Goal: Task Accomplishment & Management: Use online tool/utility

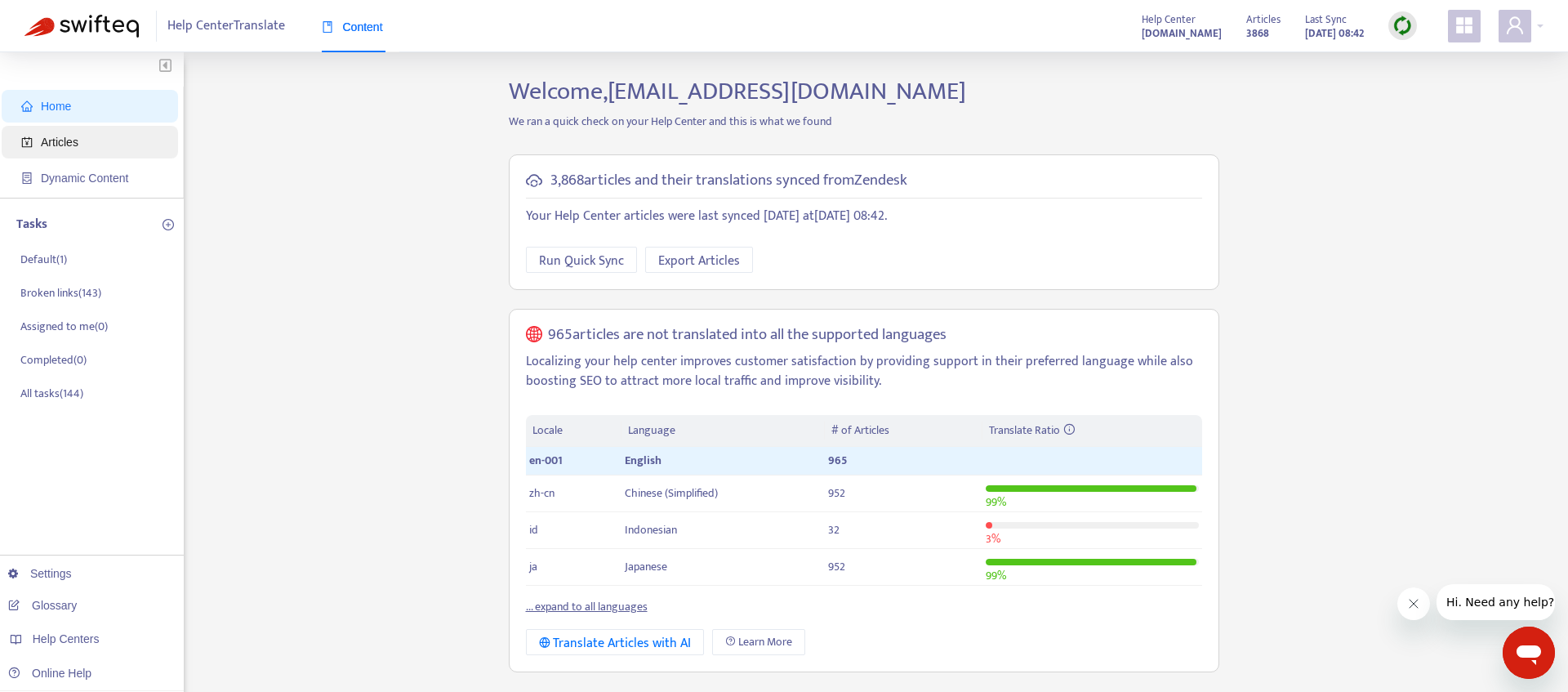
click at [104, 140] on span "Articles" at bounding box center [93, 142] width 144 height 33
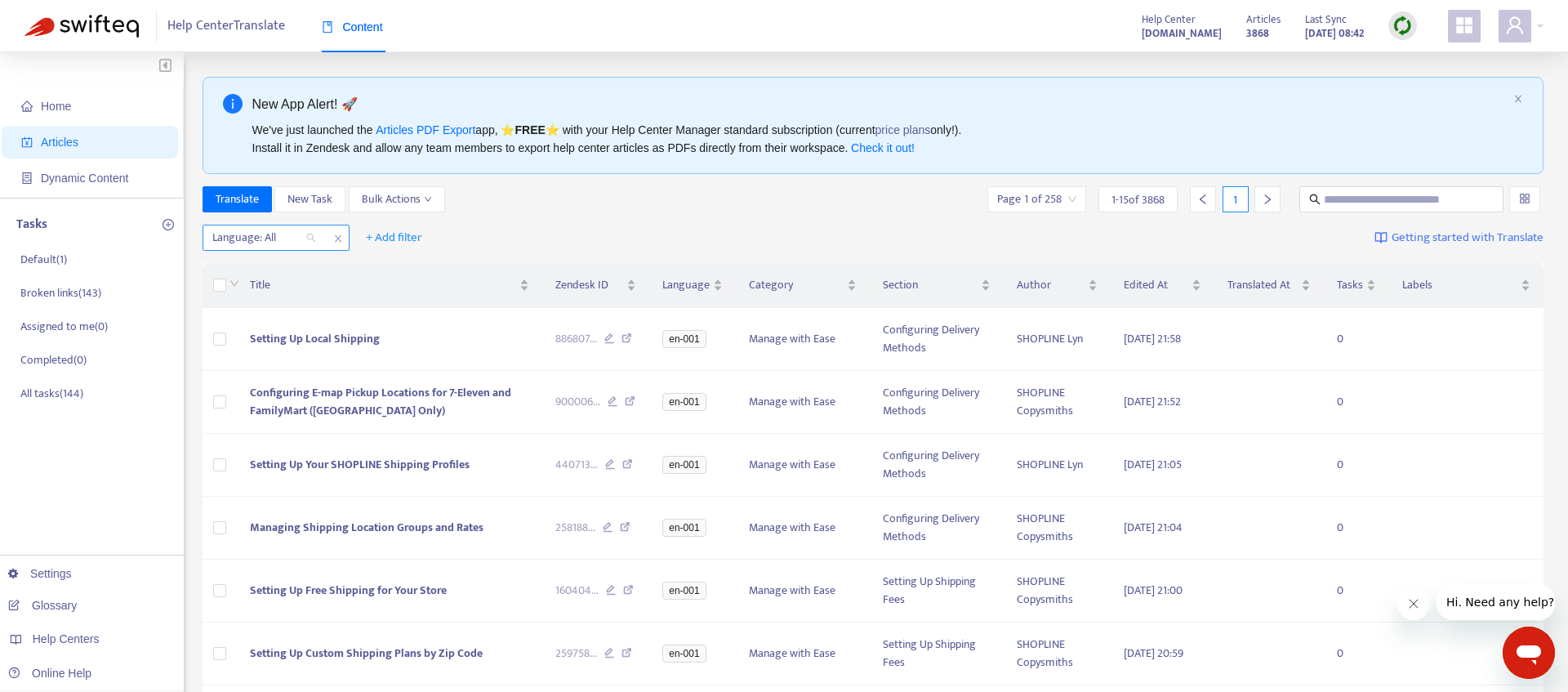
click at [258, 244] on div at bounding box center [256, 238] width 99 height 20
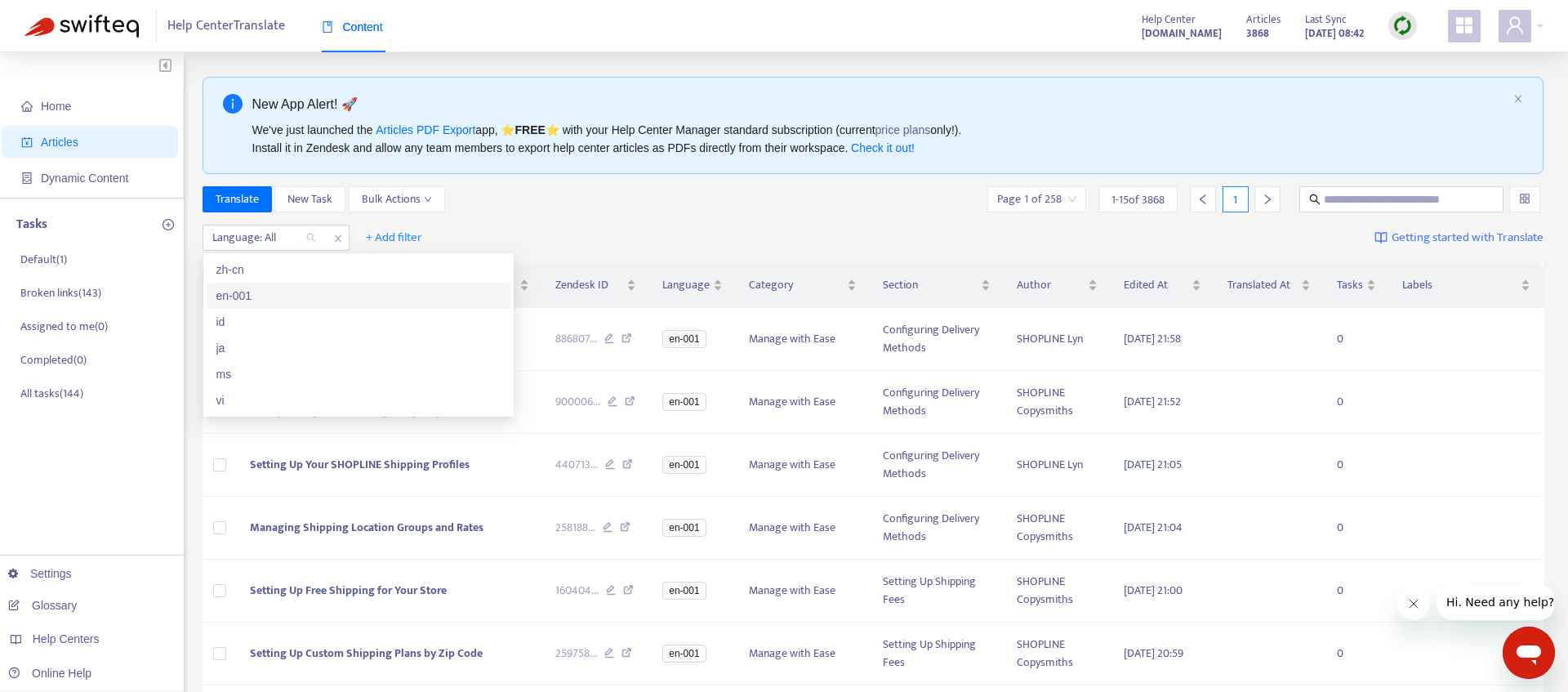
click at [236, 297] on div "en-001" at bounding box center [359, 296] width 284 height 18
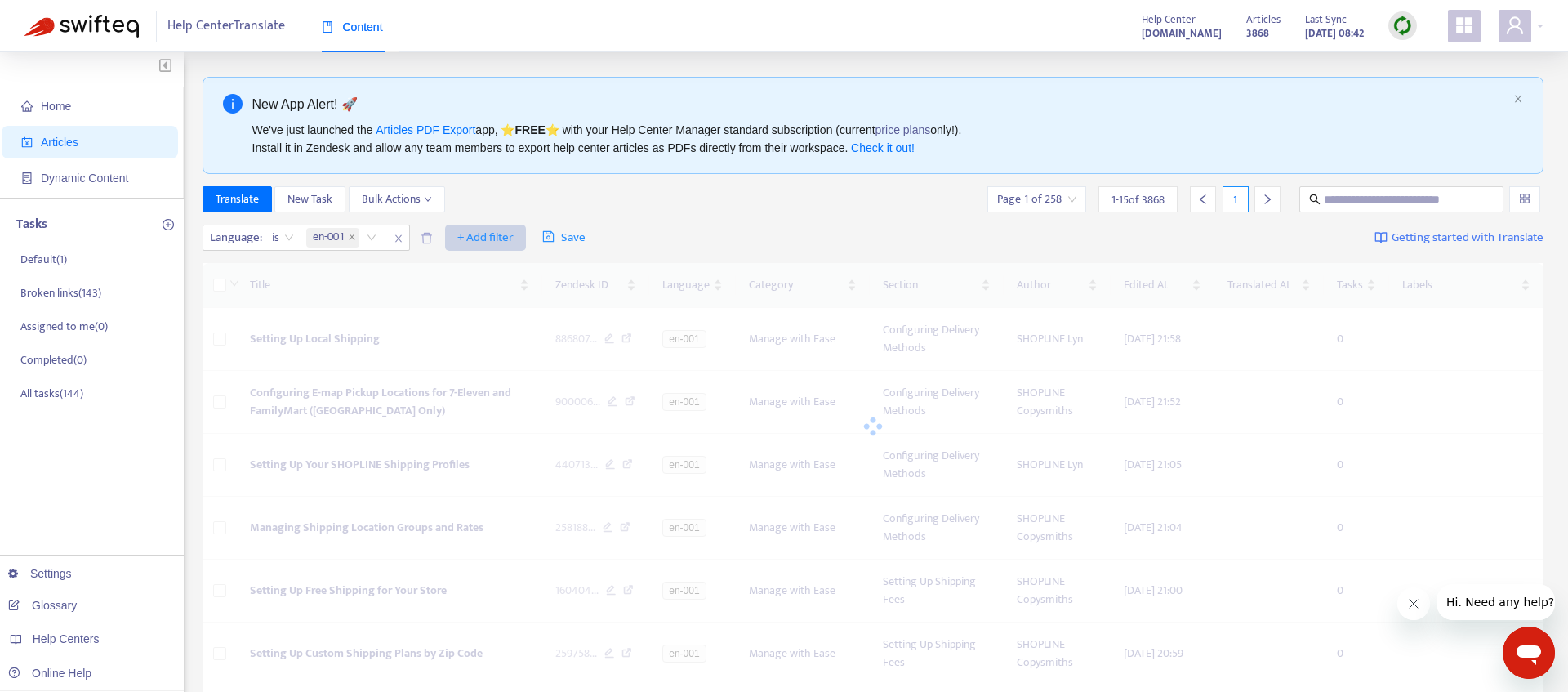
click at [476, 242] on span "+ Add filter" at bounding box center [486, 238] width 56 height 20
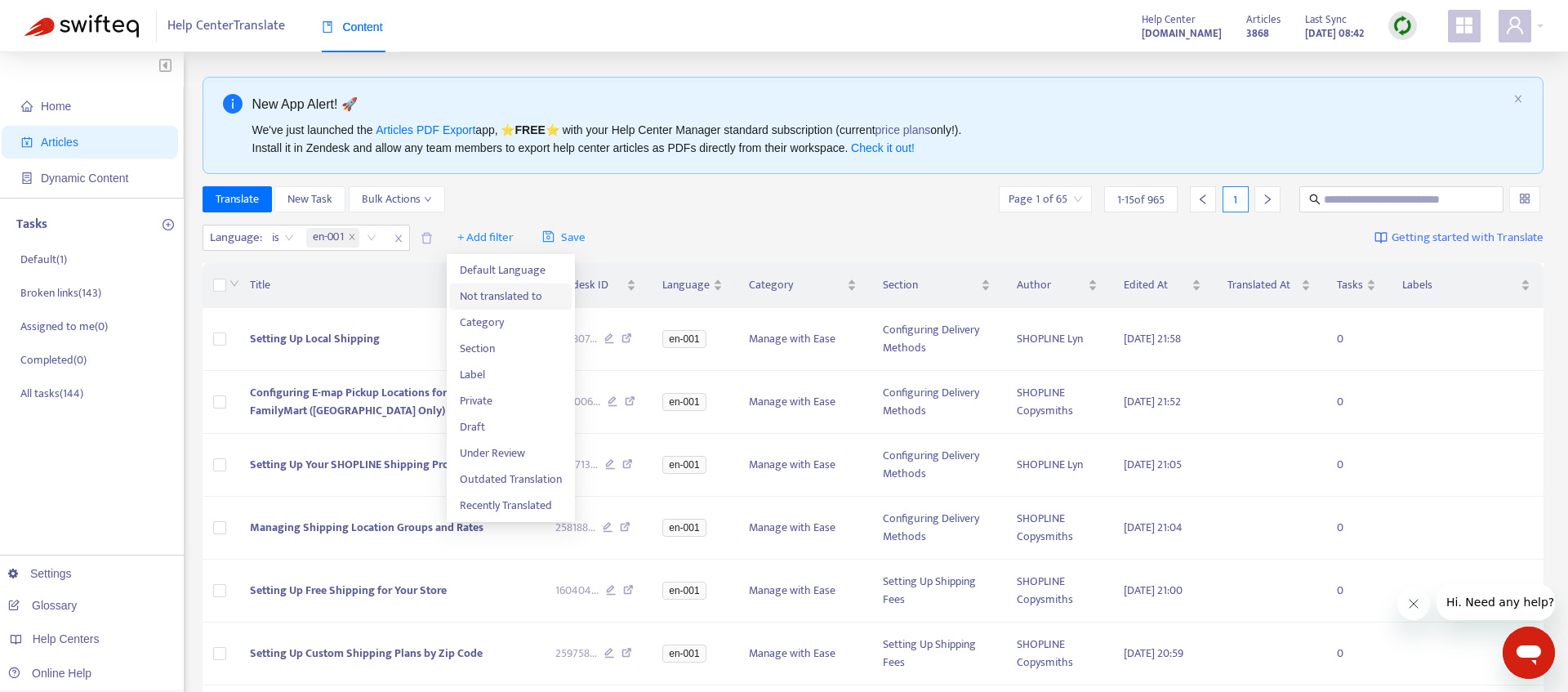
click at [490, 295] on span "Not translated to" at bounding box center [511, 297] width 102 height 18
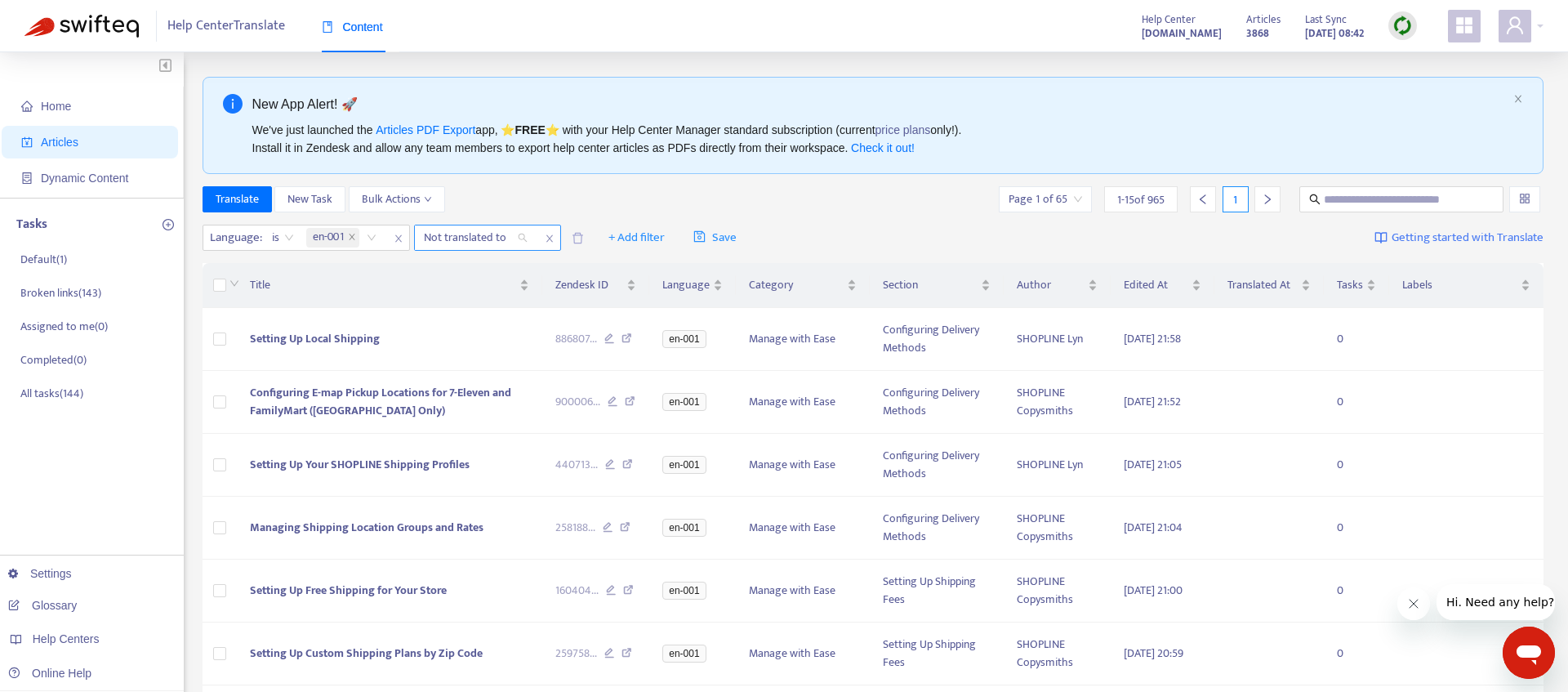
click at [519, 243] on div "Not translated to" at bounding box center [476, 238] width 122 height 25
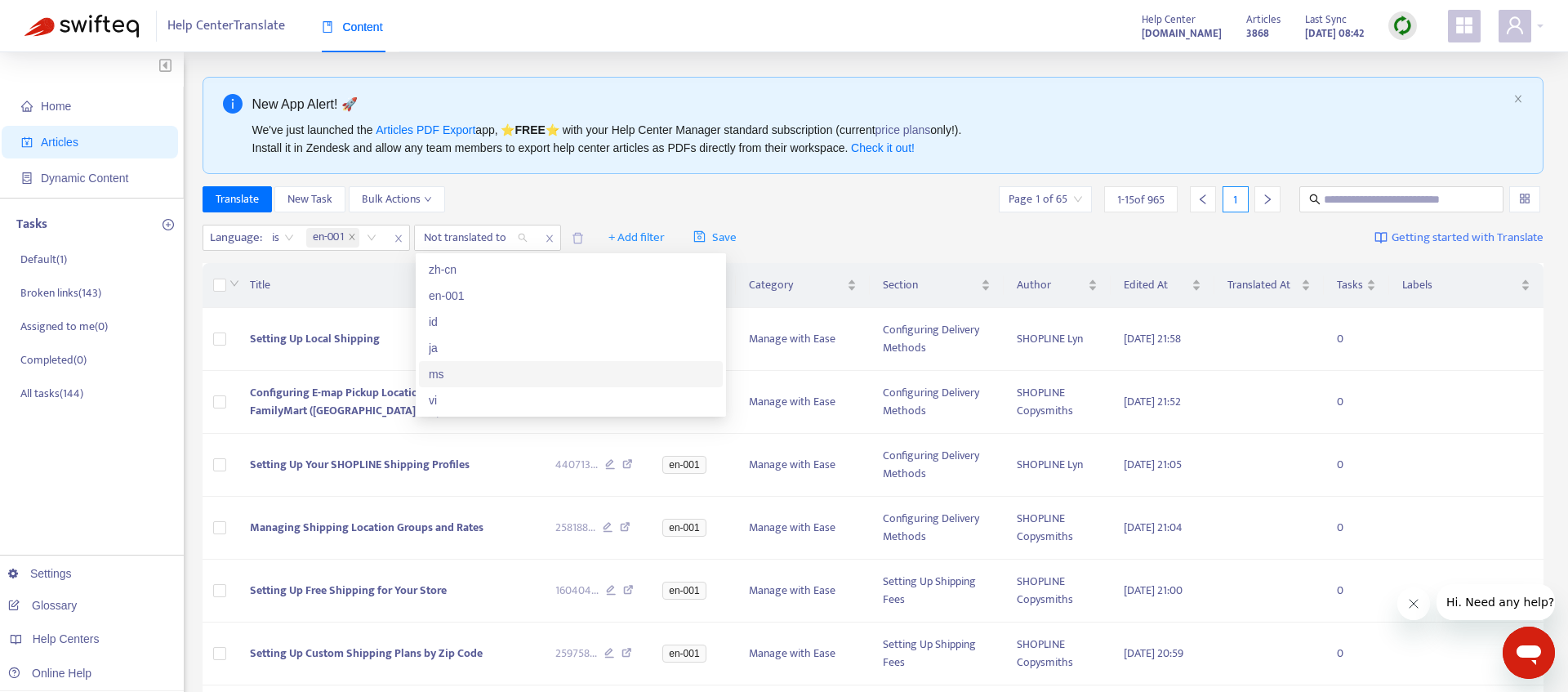
scroll to position [11, 0]
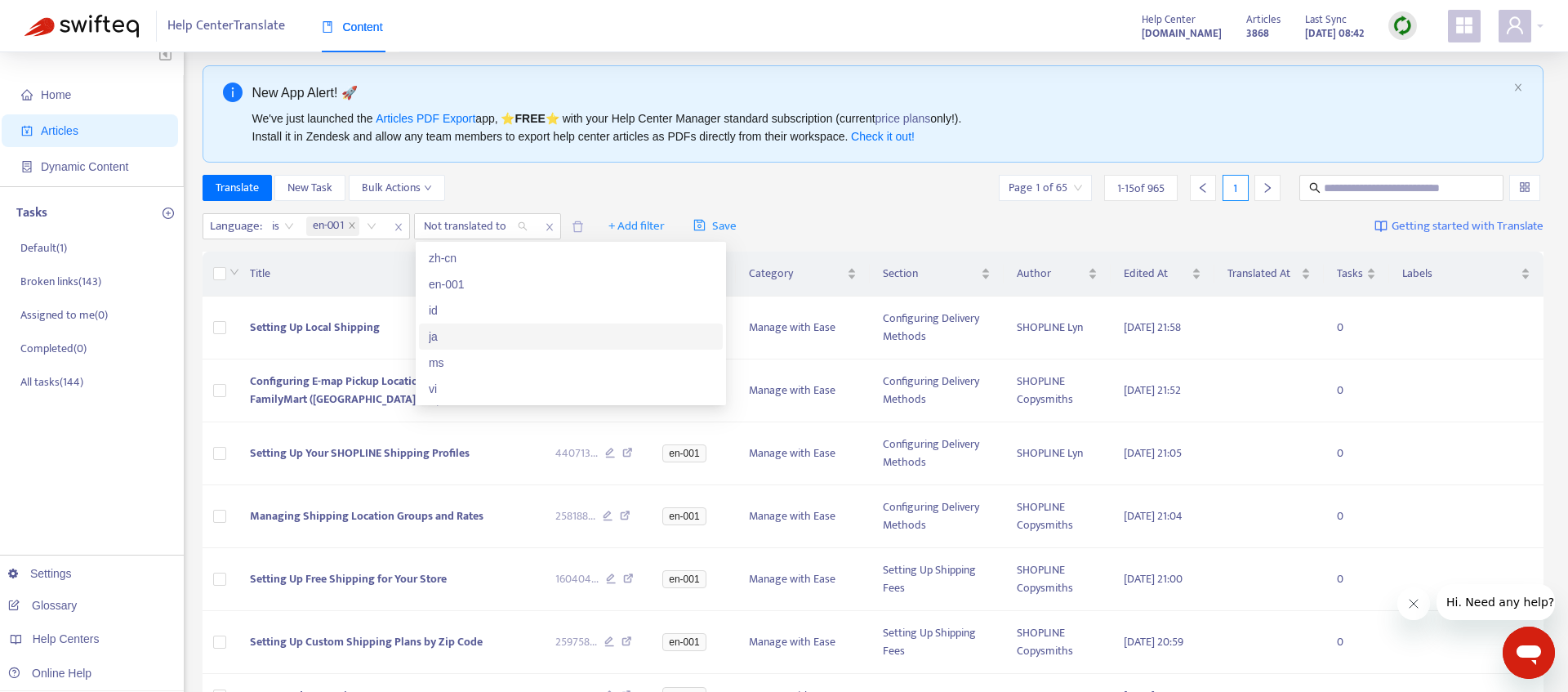
click at [490, 339] on div "ja" at bounding box center [571, 337] width 284 height 18
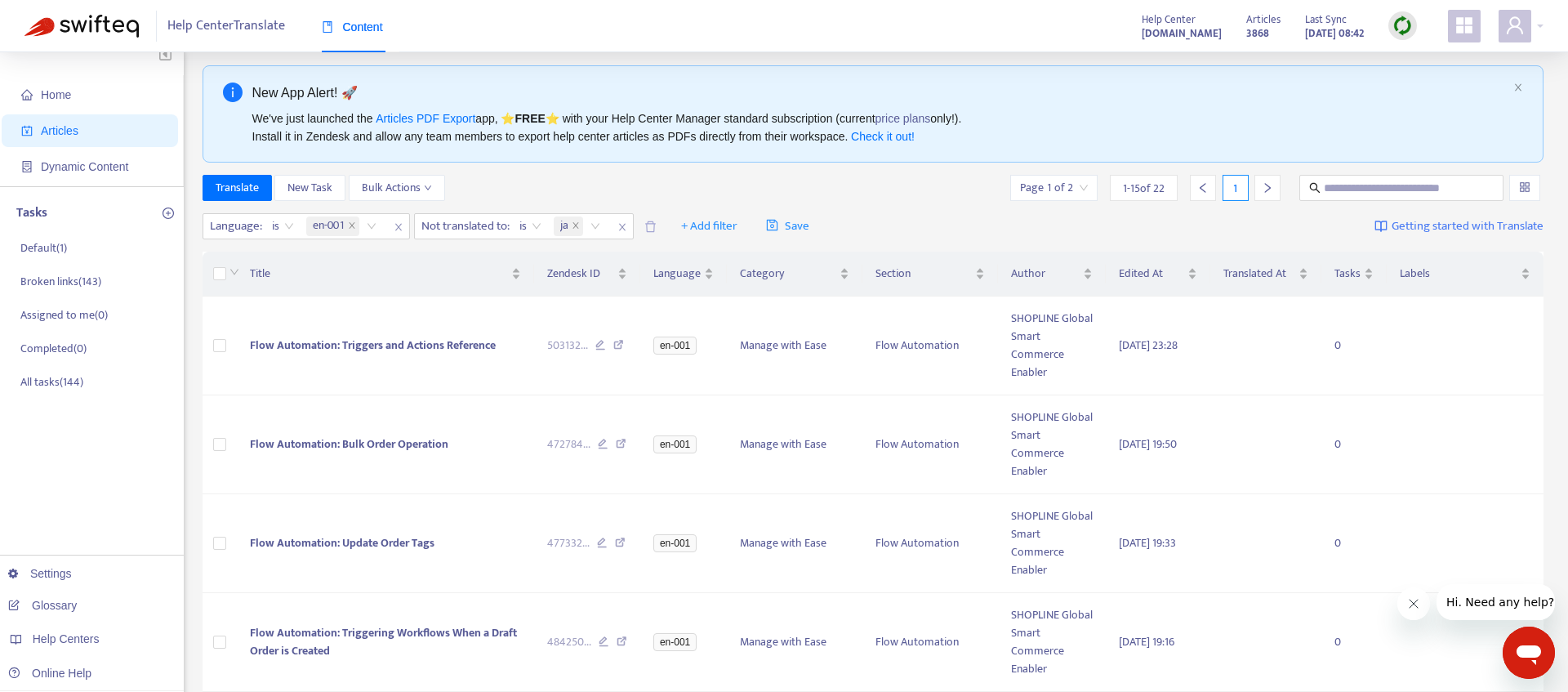
click at [783, 188] on div "Translate New Task Bulk Actions Page 1 of 2 1 - 15 of 22 1" at bounding box center [873, 188] width 1342 height 26
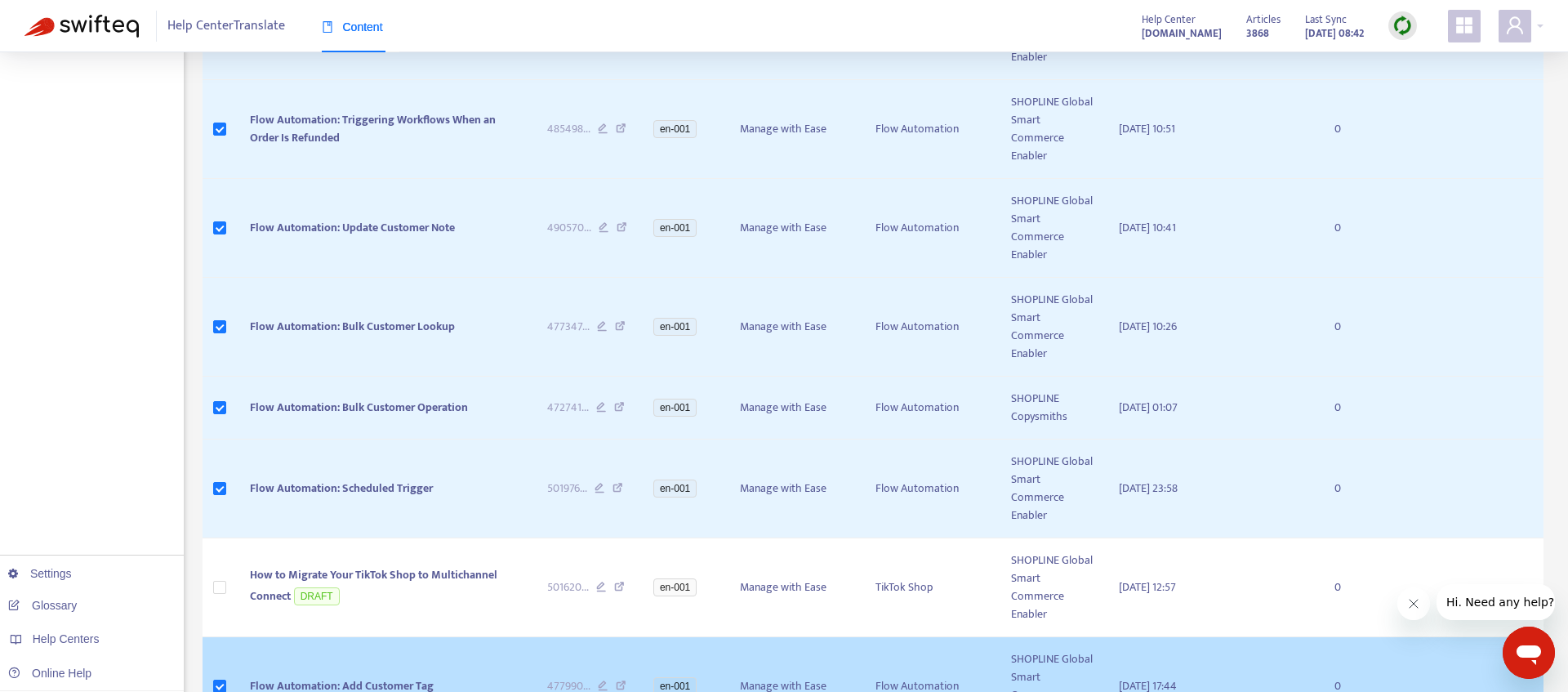
scroll to position [1187, 0]
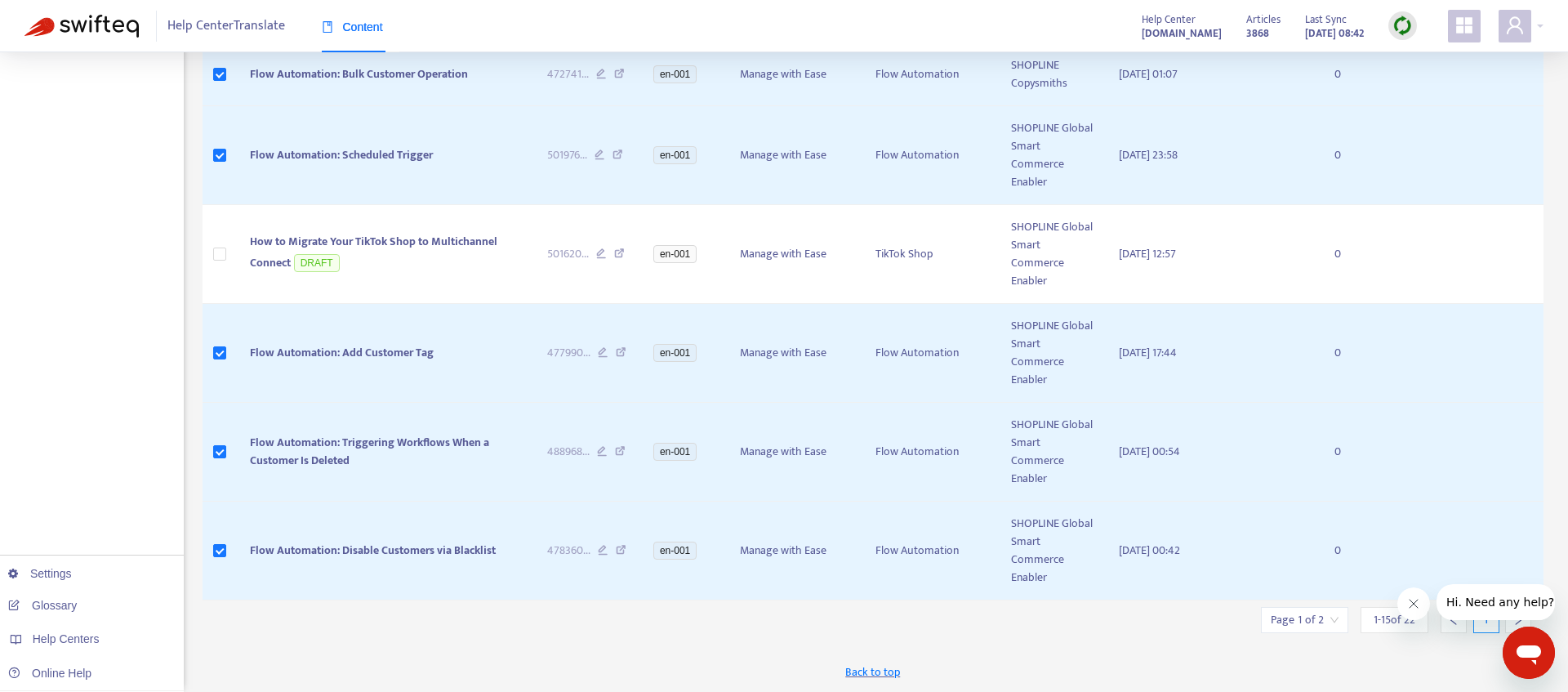
click at [1514, 621] on icon "right" at bounding box center [1518, 620] width 11 height 11
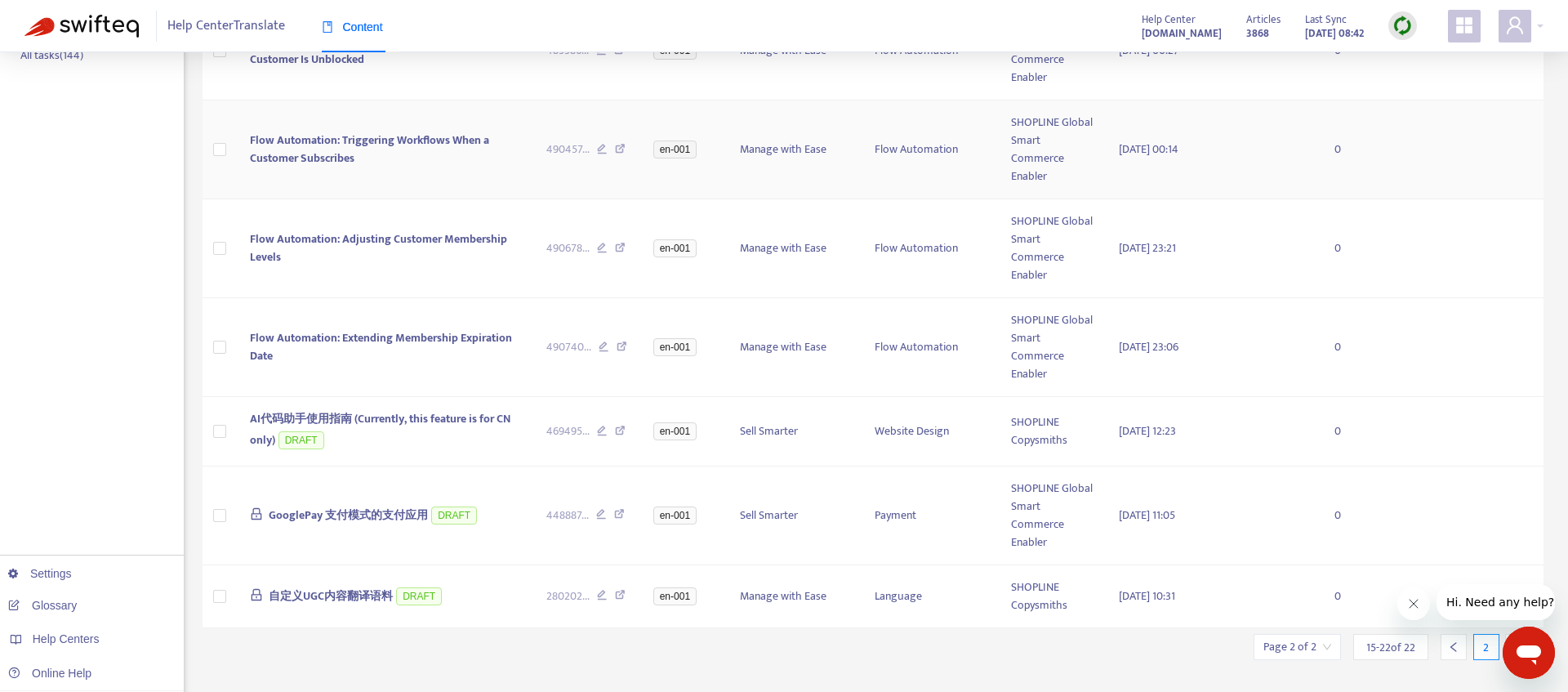
scroll to position [366, 0]
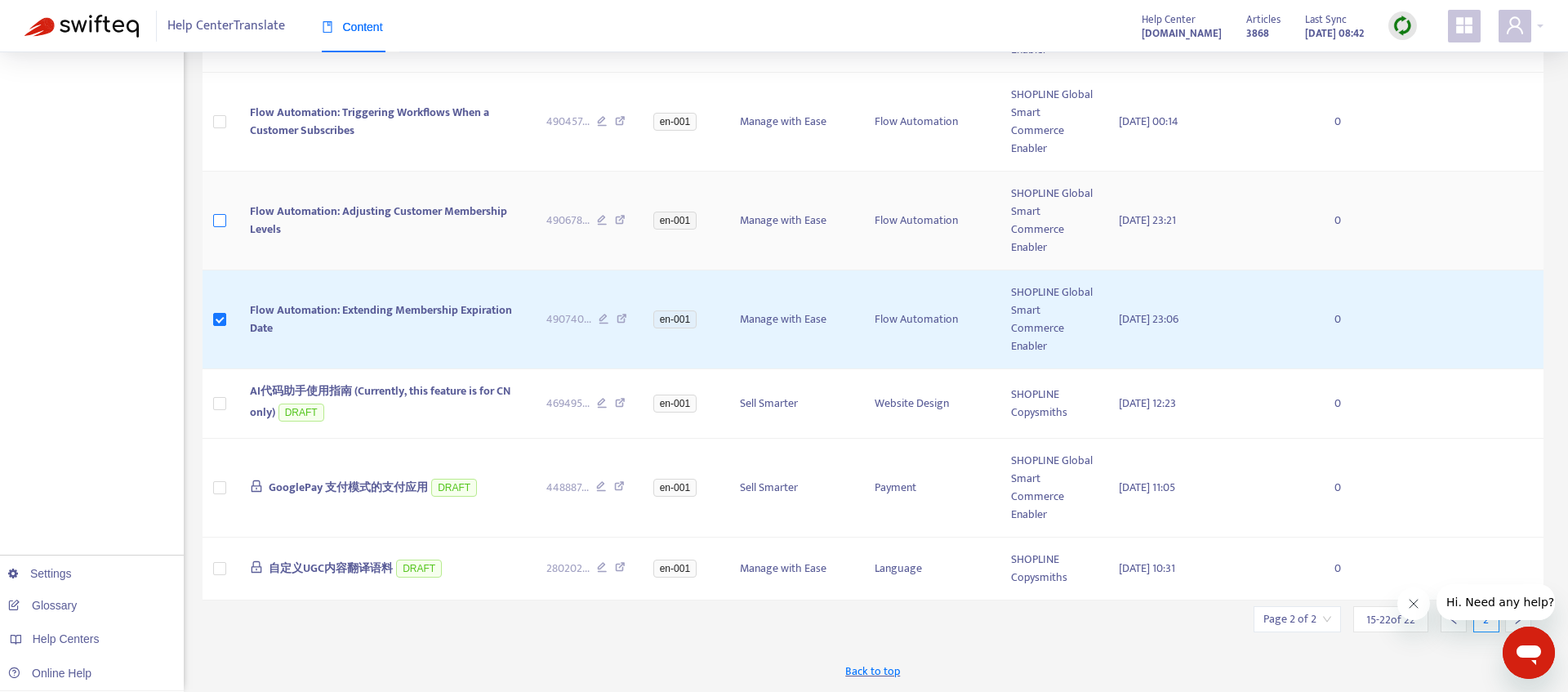
click at [221, 213] on label at bounding box center [219, 221] width 13 height 18
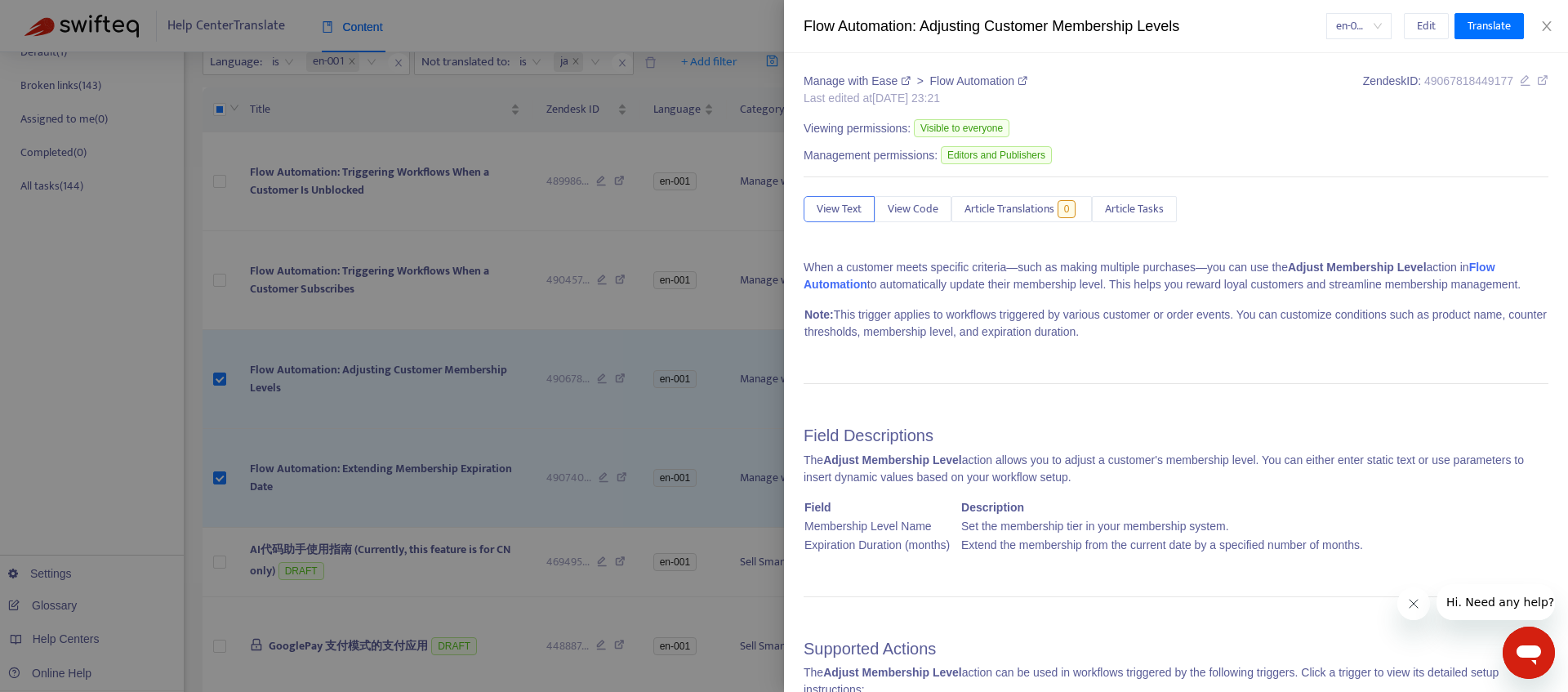
scroll to position [200, 0]
click at [222, 292] on div at bounding box center [784, 346] width 1568 height 692
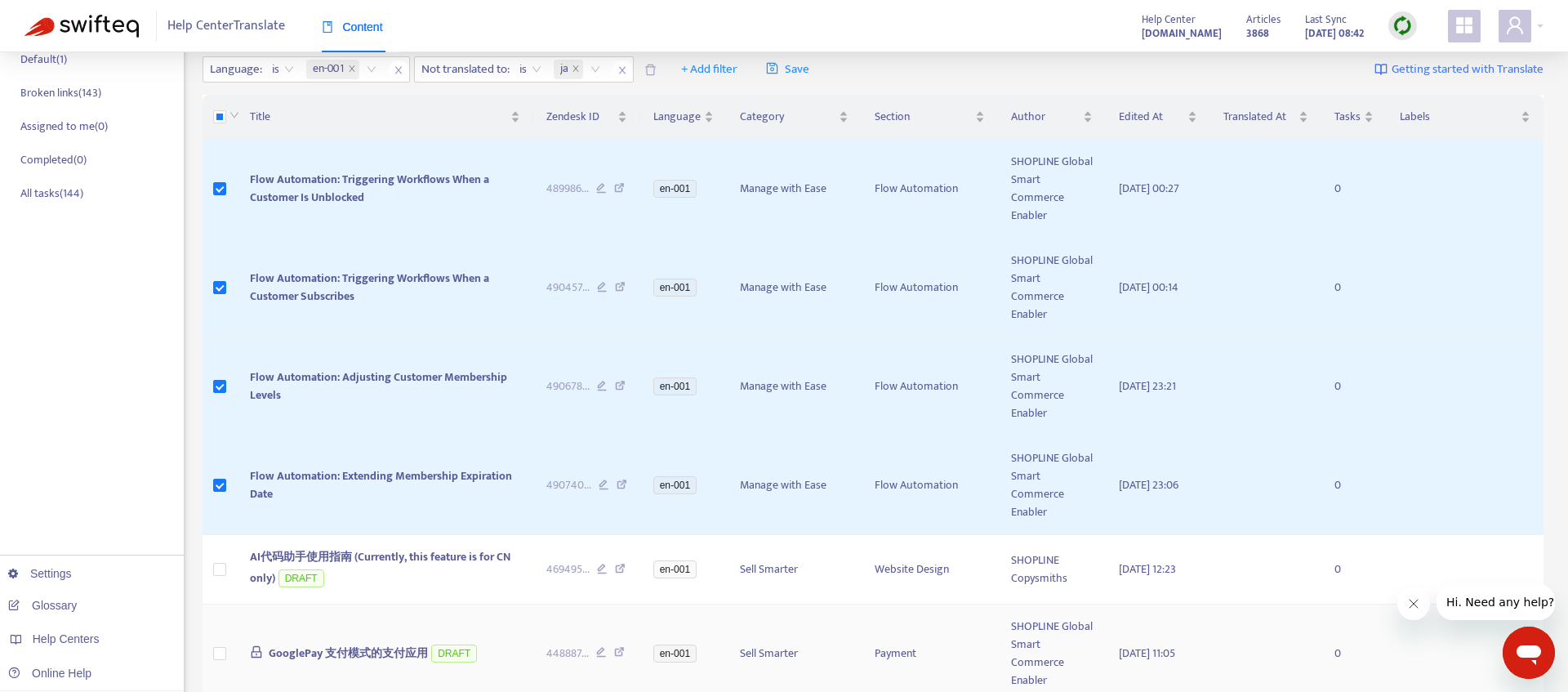
scroll to position [366, 0]
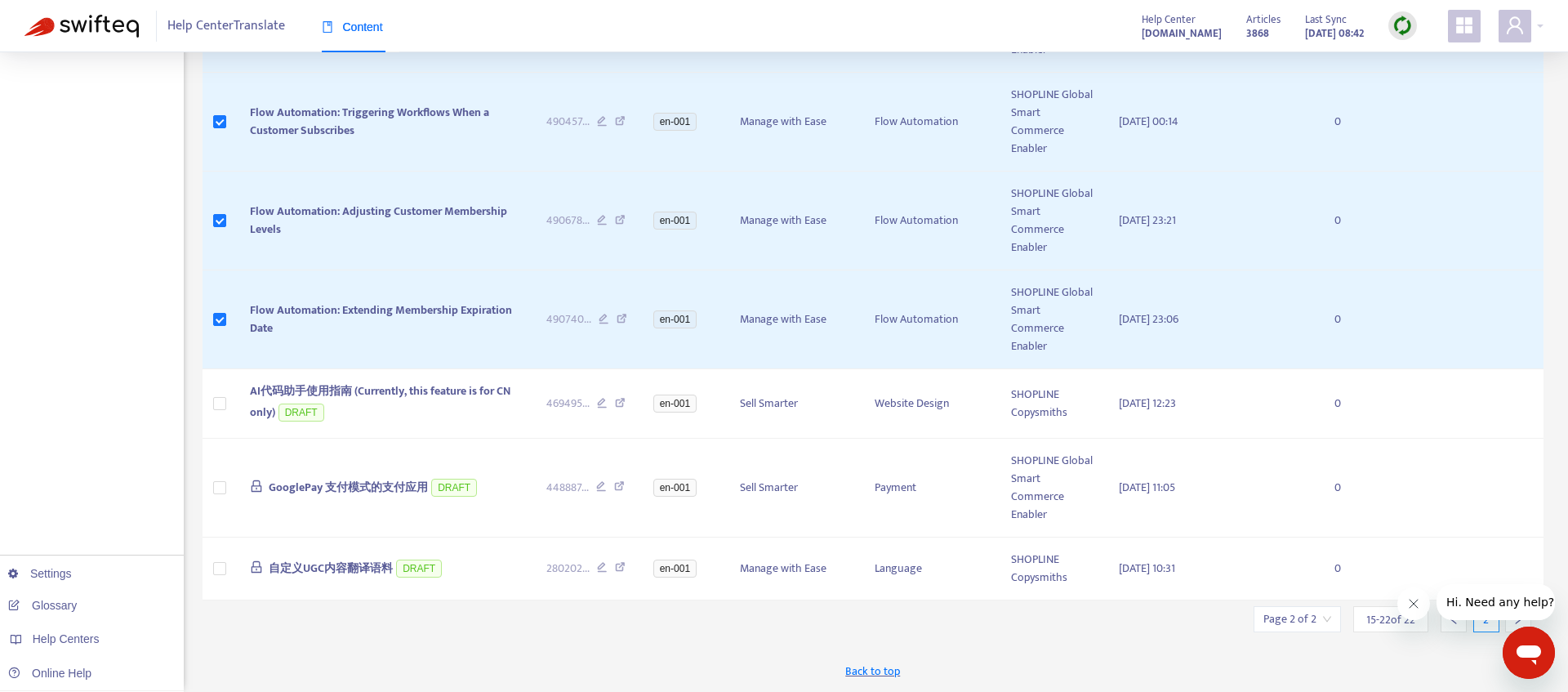
click at [1461, 627] on div at bounding box center [1454, 620] width 26 height 26
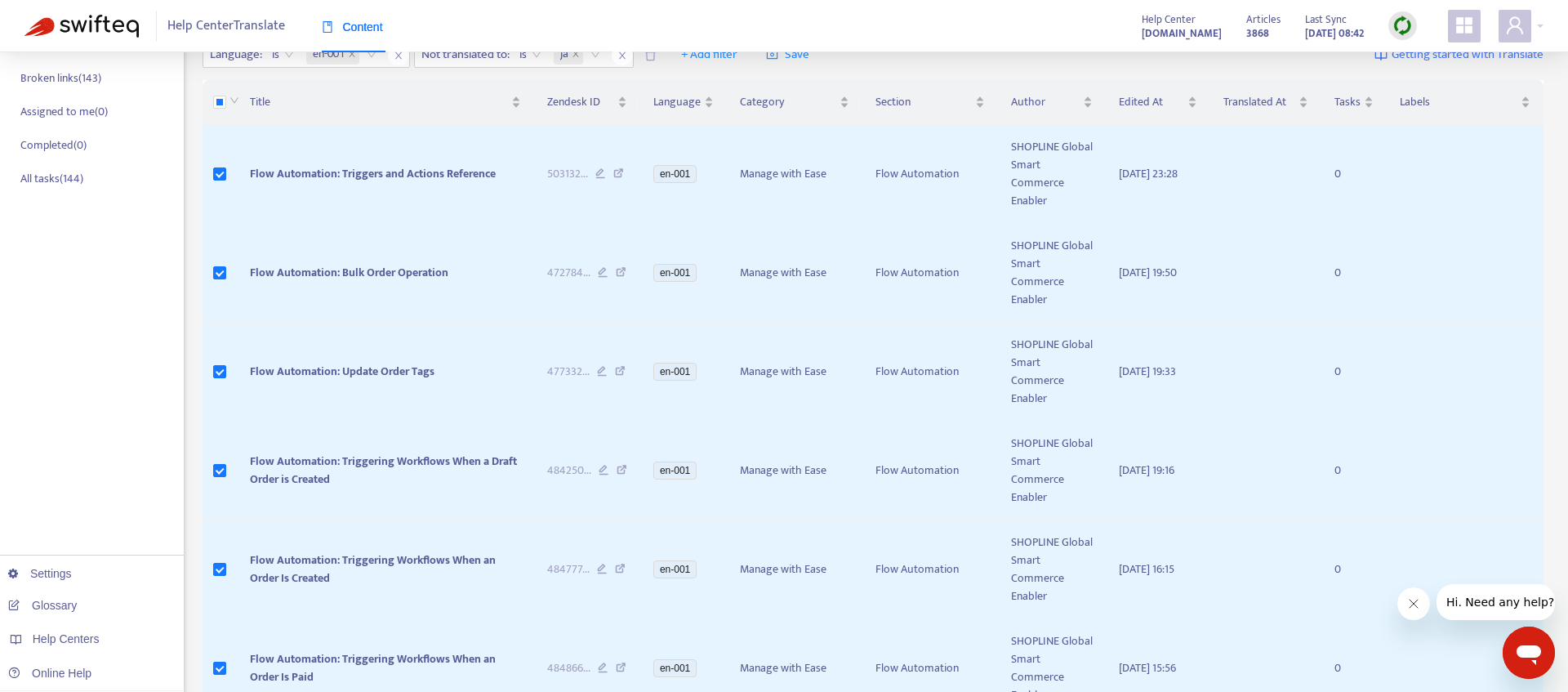
scroll to position [0, 0]
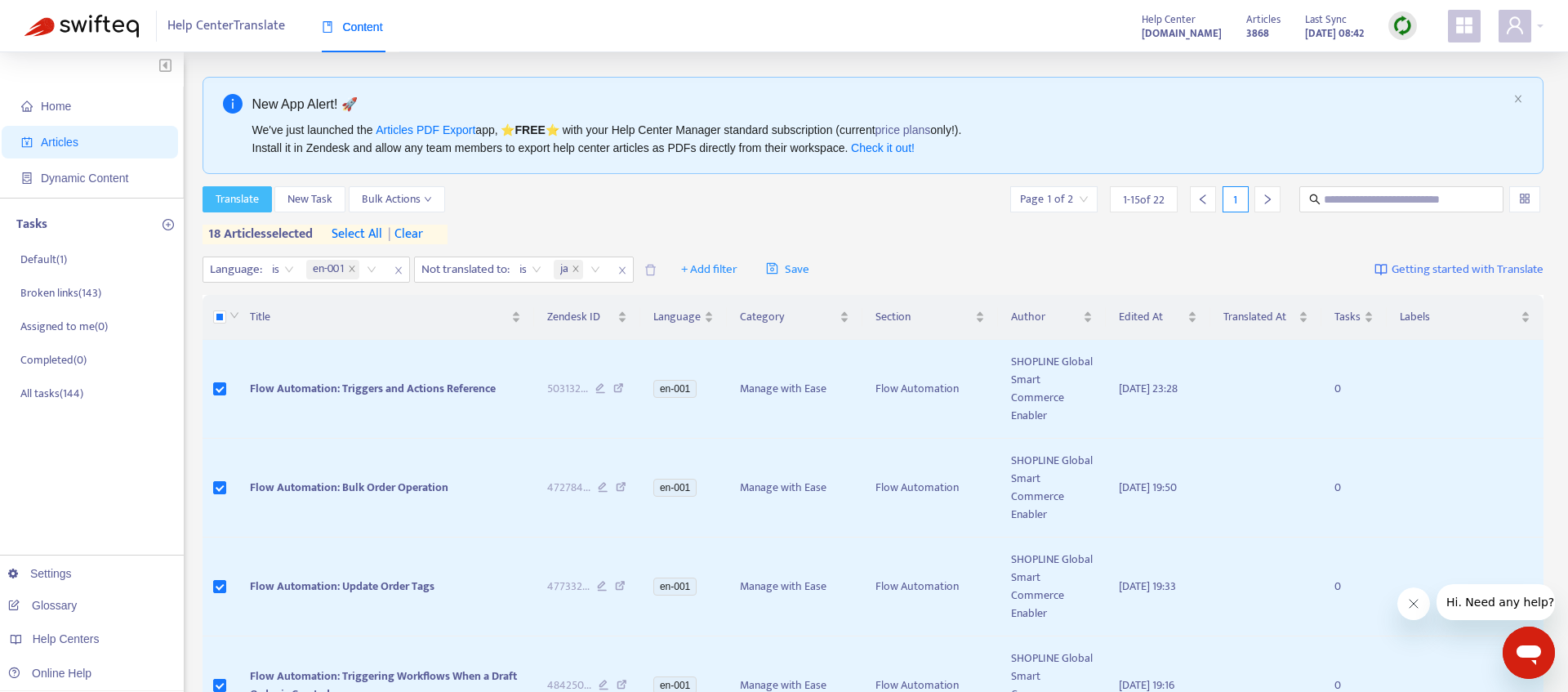
click at [252, 198] on span "Translate" at bounding box center [237, 199] width 43 height 18
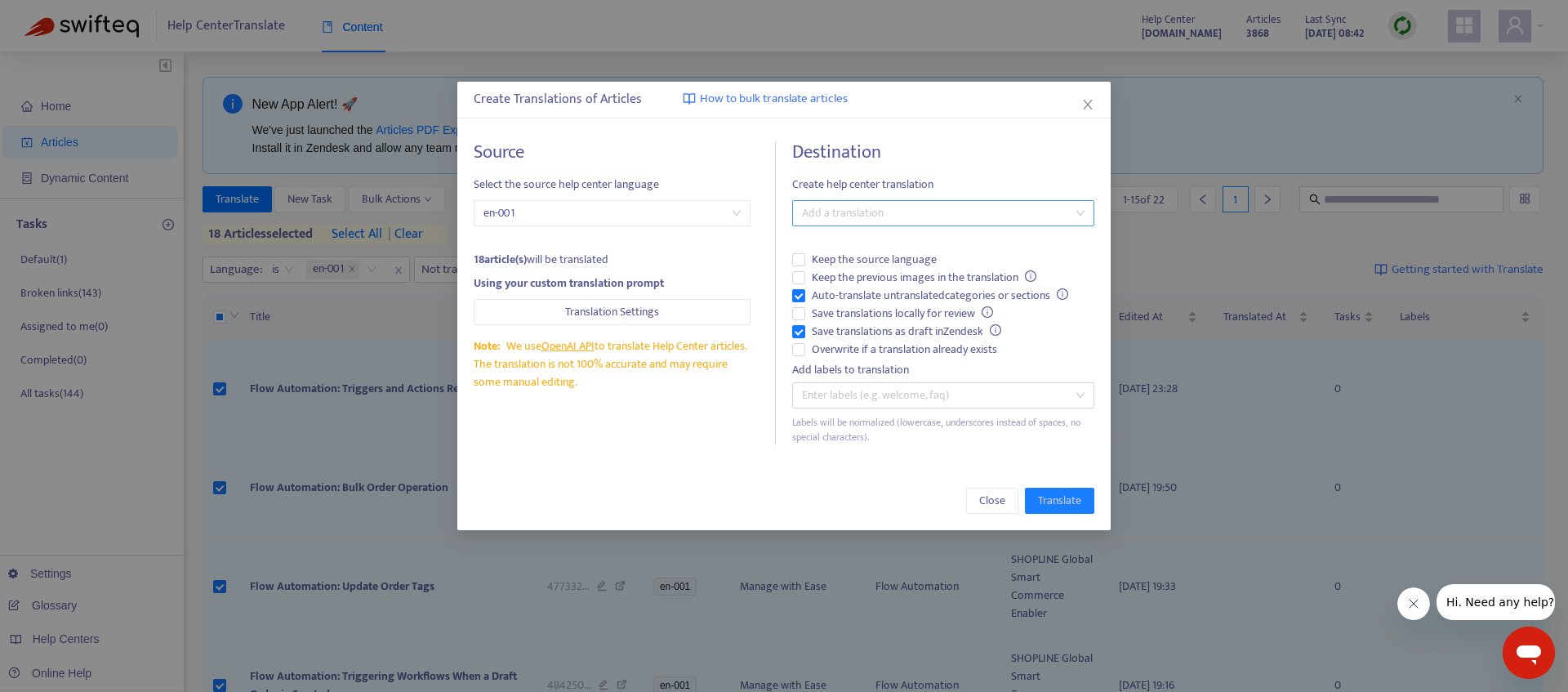
click at [886, 216] on div at bounding box center [935, 214] width 278 height 20
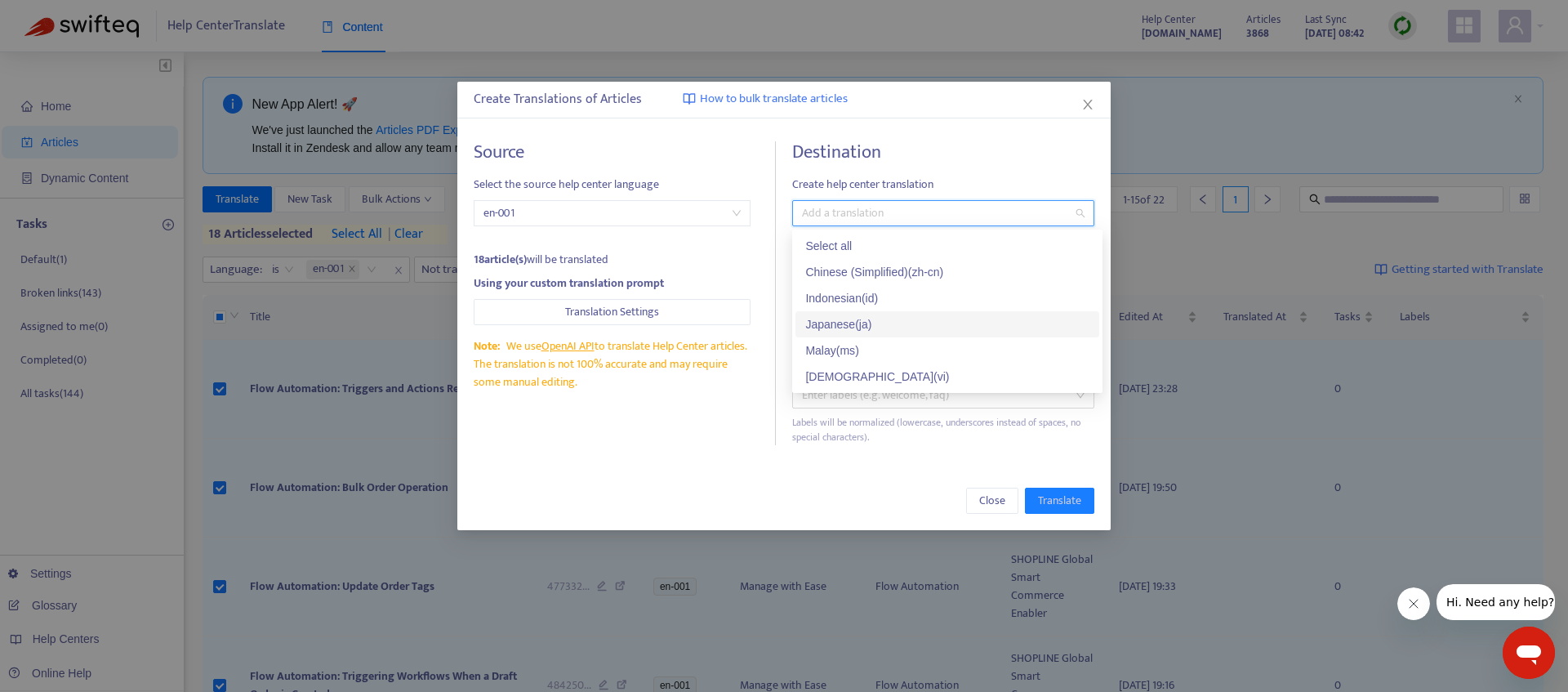
click at [865, 325] on div "Japanese ( ja )" at bounding box center [947, 325] width 284 height 18
click at [841, 499] on div "Close Translate" at bounding box center [784, 501] width 621 height 26
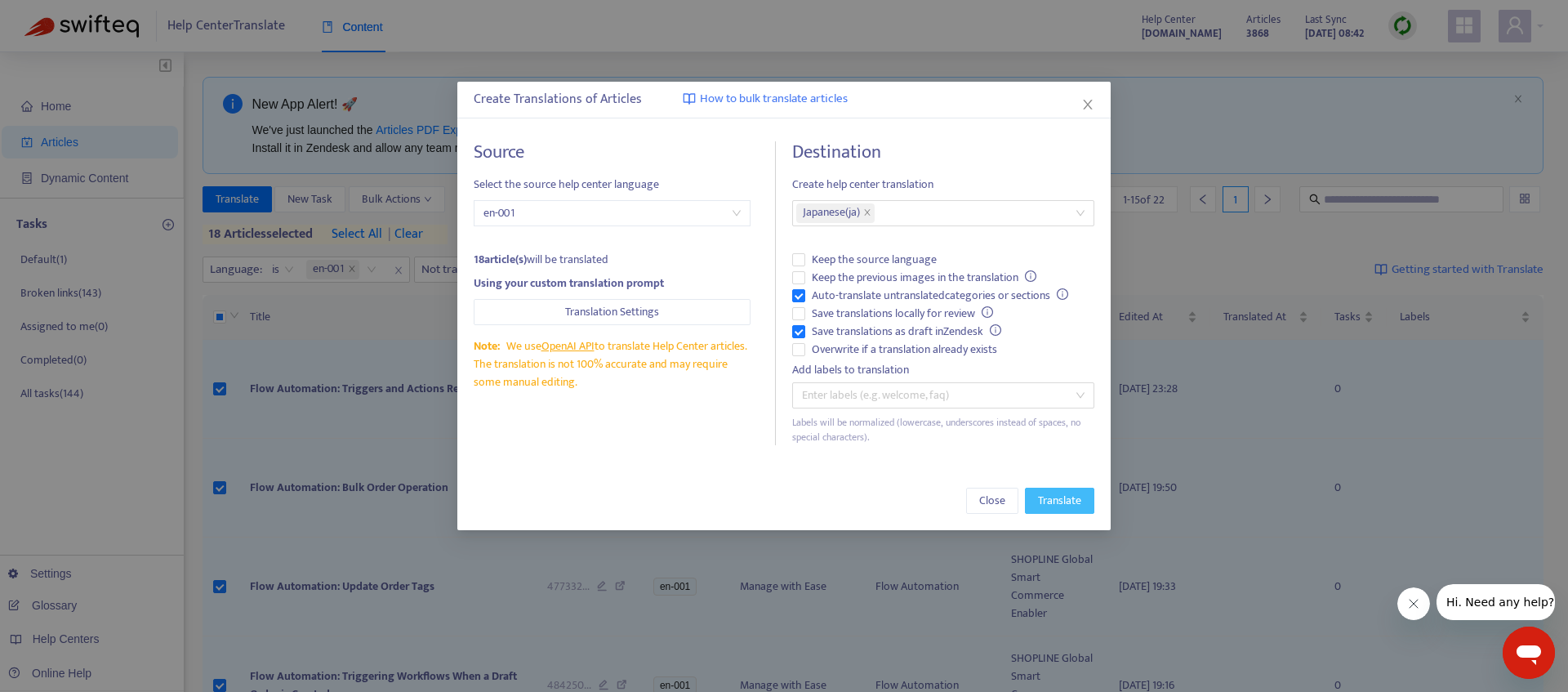
click at [1053, 497] on span "Translate" at bounding box center [1059, 501] width 43 height 18
